Goal: Task Accomplishment & Management: Use online tool/utility

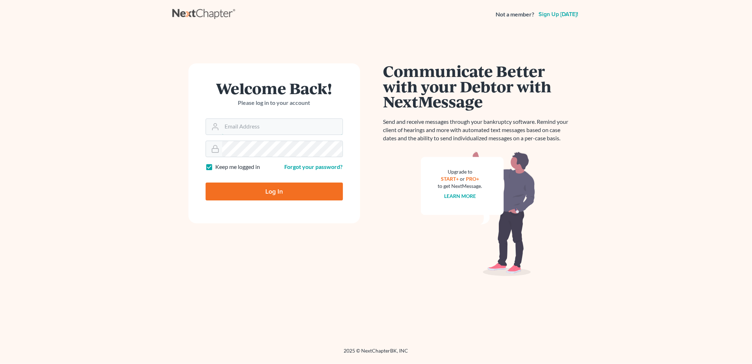
type input "mike@mdcarperlaw.com"
click at [291, 189] on input "Log In" at bounding box center [274, 191] width 137 height 18
type input "Thinking..."
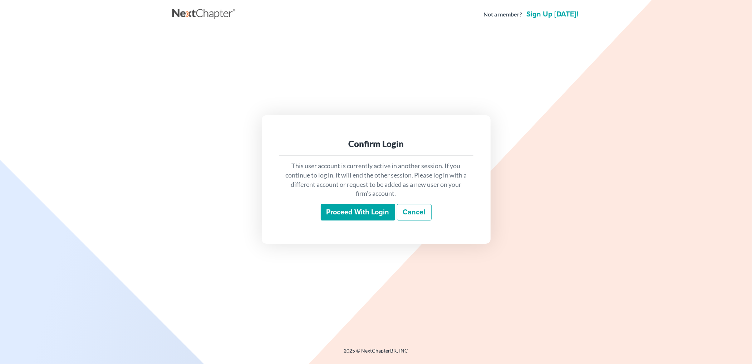
click at [341, 214] on input "Proceed with login" at bounding box center [358, 212] width 74 height 16
